Goal: Task Accomplishment & Management: Manage account settings

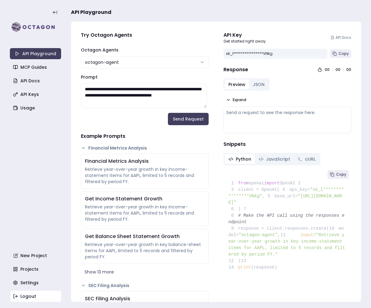
click at [39, 292] on link "Logout" at bounding box center [35, 296] width 51 height 11
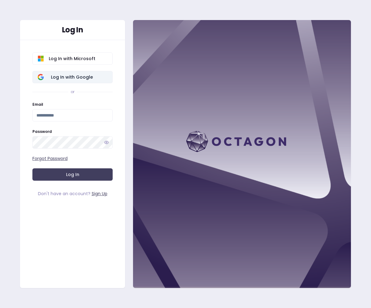
click at [88, 77] on span "Log In with Google" at bounding box center [71, 77] width 71 height 6
